Goal: Transaction & Acquisition: Purchase product/service

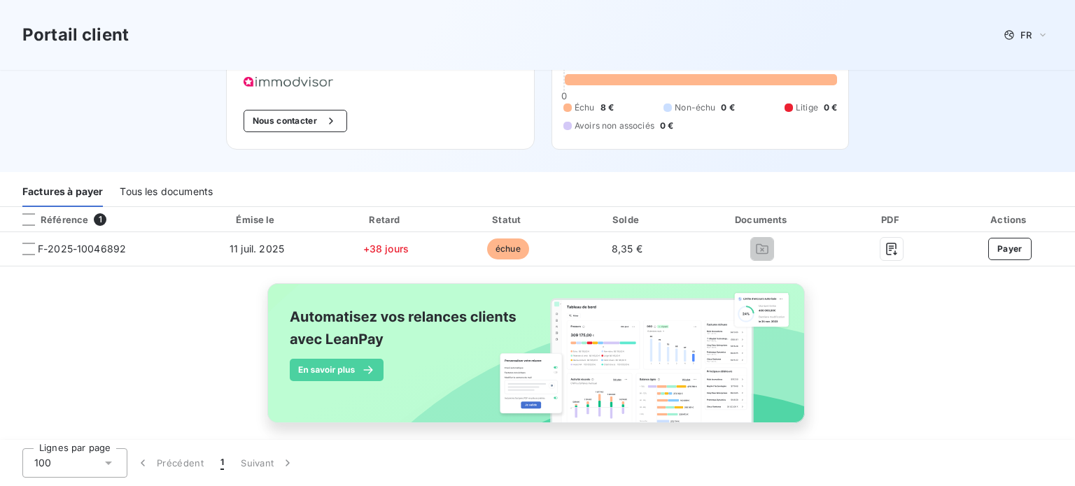
scroll to position [90, 0]
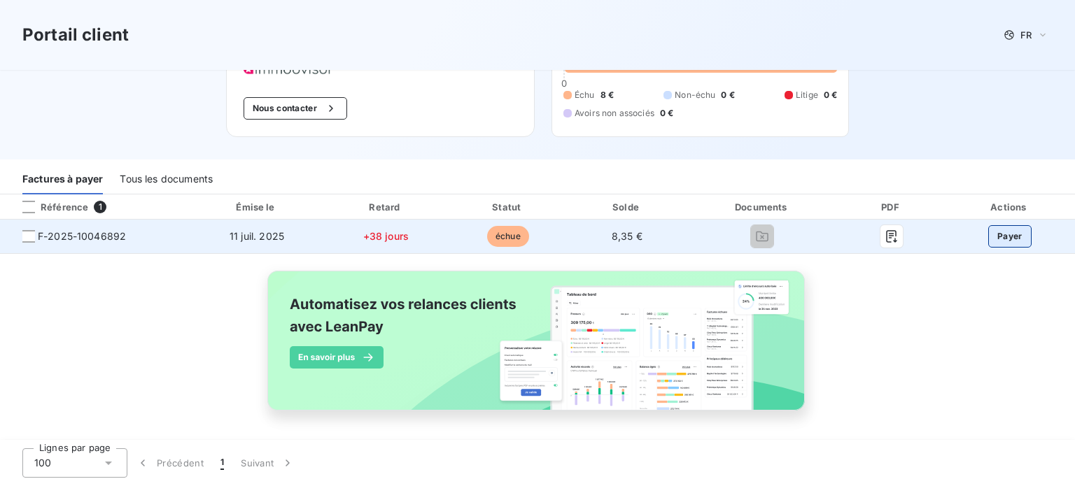
click at [991, 236] on button "Payer" at bounding box center [1009, 236] width 43 height 22
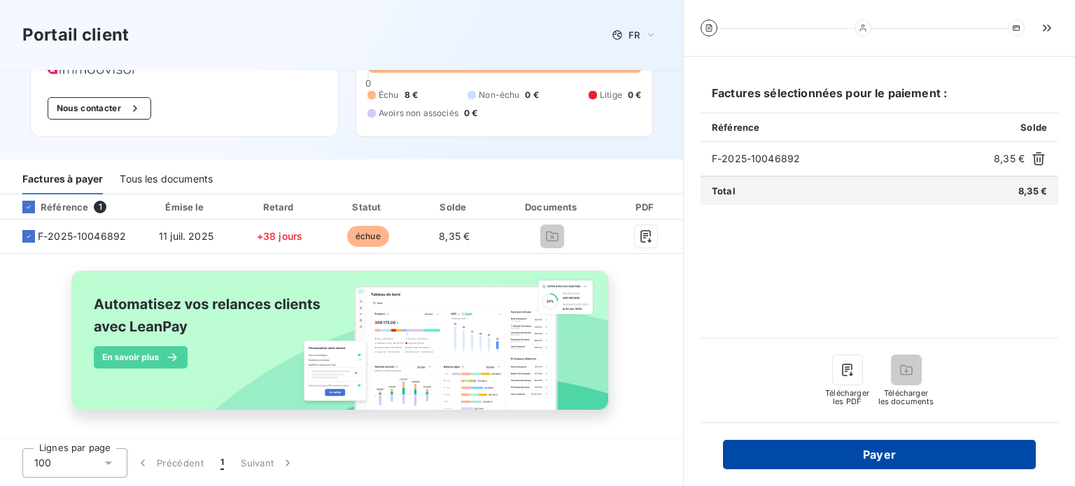
click at [869, 440] on button "Payer" at bounding box center [879, 454] width 313 height 29
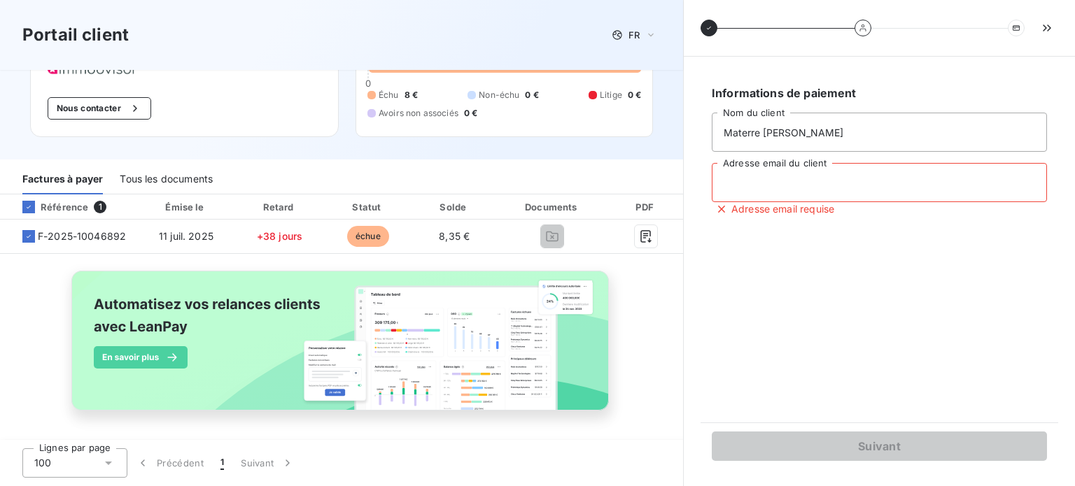
click at [833, 178] on input "Adresse email du client" at bounding box center [879, 182] width 335 height 39
type input "contact@materre-mollica.fr"
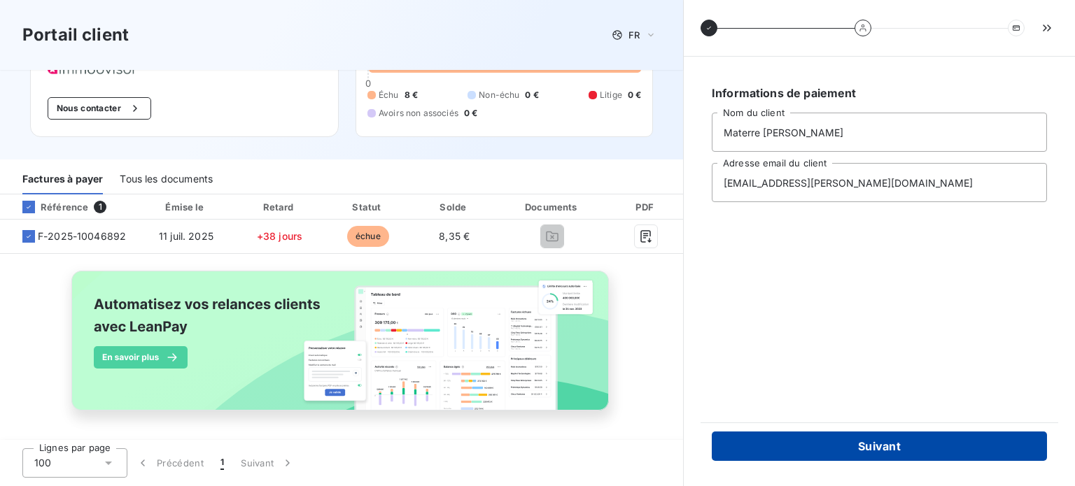
click at [872, 441] on button "Suivant" at bounding box center [879, 446] width 335 height 29
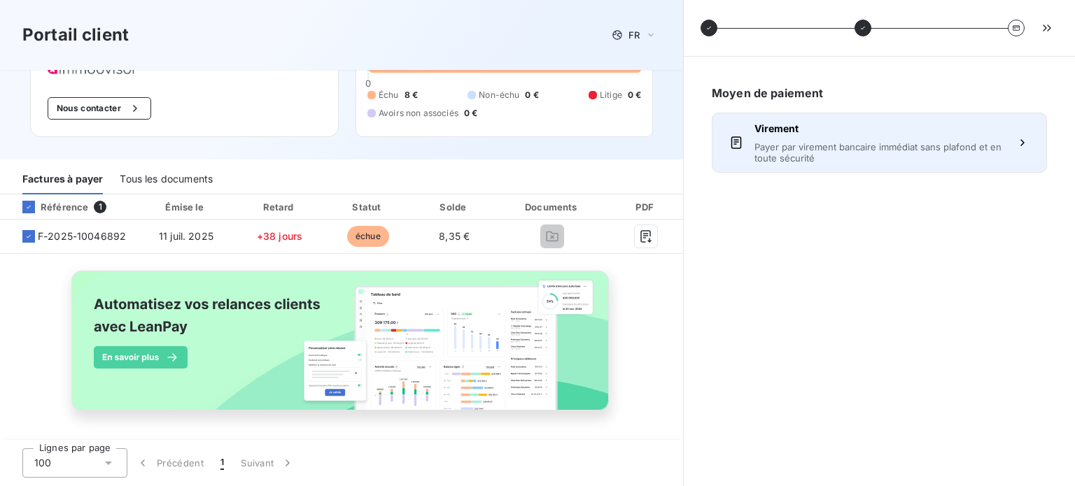
click at [835, 151] on span "Payer par virement bancaire immédiat sans plafond et en toute sécurité" at bounding box center [879, 152] width 250 height 22
